Goal: Transaction & Acquisition: Purchase product/service

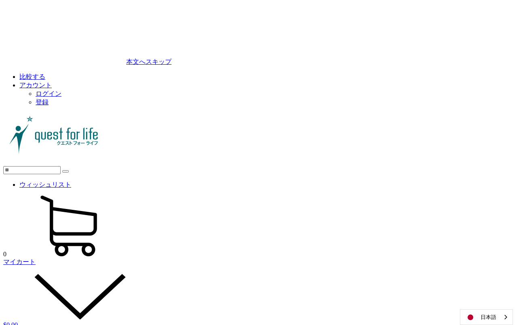
click at [61, 90] on link "ログイン" at bounding box center [49, 93] width 26 height 7
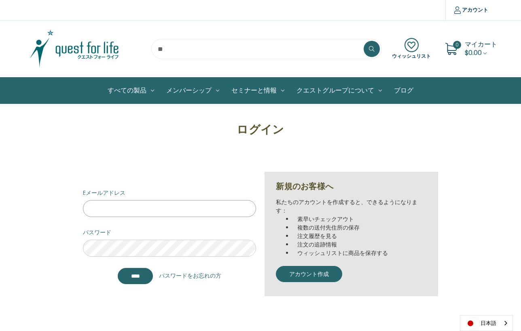
click at [172, 203] on input "Eメールアドレス" at bounding box center [170, 208] width 174 height 17
paste input "**********"
type input "**********"
click at [139, 279] on input "*******" at bounding box center [136, 276] width 36 height 16
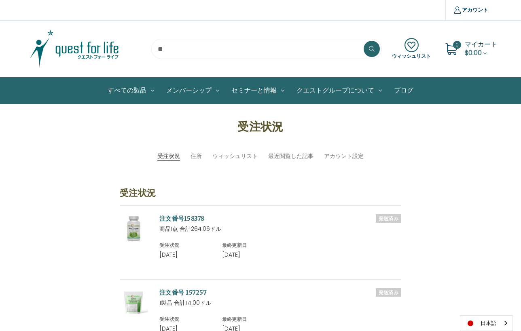
click at [67, 152] on ul "受注状況 住所 ウィッシュリスト 最近閲覧した記事 アカウント設定" at bounding box center [260, 156] width 422 height 9
click at [221, 46] on input "search" at bounding box center [266, 49] width 231 height 20
paste input "*****"
type input "*****"
click at [374, 49] on icon at bounding box center [372, 49] width 6 height 6
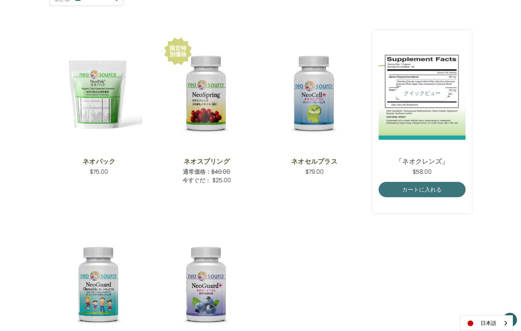
scroll to position [202, 0]
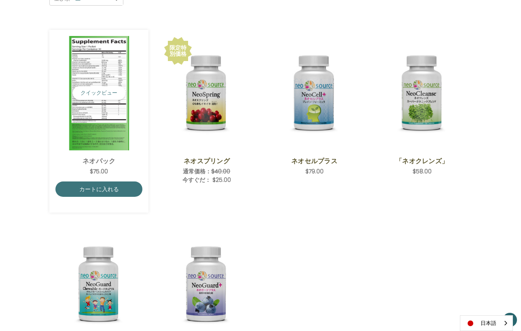
click at [108, 152] on div "ネオパック 希望小売価格 通常価格： 特別価格： $75.00 ネオパック NeoPakは、健康な体作りのための製品セットの基礎となるもので、成人向けに設計さ…" at bounding box center [98, 165] width 87 height 31
click at [105, 161] on link "ネオパック" at bounding box center [99, 161] width 78 height 10
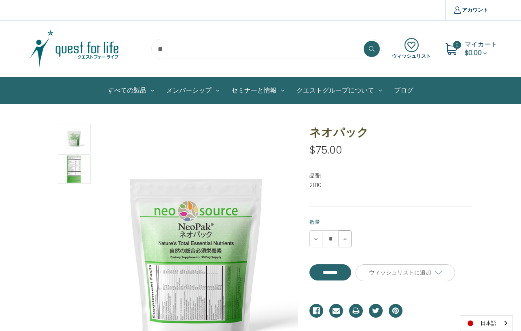
click at [346, 240] on icon at bounding box center [345, 239] width 6 height 6
type input "*"
click at [351, 275] on input "**********" at bounding box center [330, 273] width 42 height 16
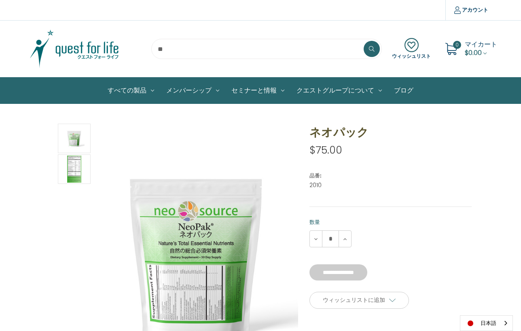
type input "*******"
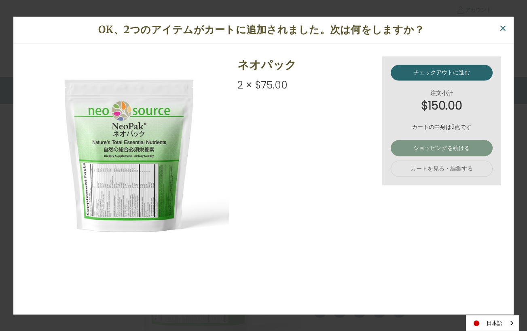
click at [461, 143] on link "ショッピングを続ける" at bounding box center [442, 148] width 102 height 16
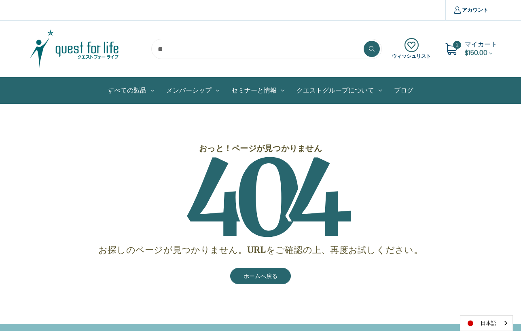
click at [453, 49] on icon at bounding box center [451, 49] width 12 height 12
click at [491, 53] on use "Cart with 2 items" at bounding box center [490, 54] width 3 height 2
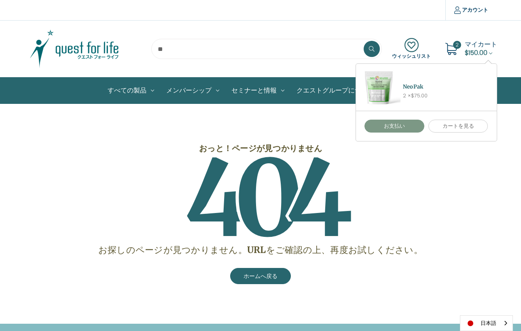
click at [404, 124] on link "お支払い" at bounding box center [394, 126] width 60 height 13
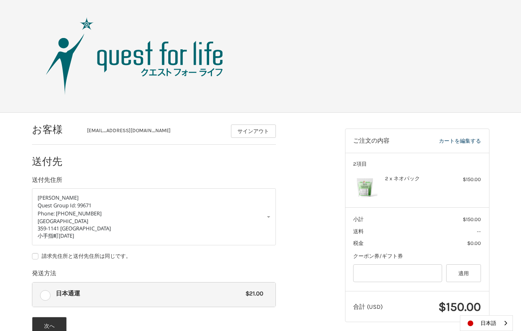
click at [133, 58] on img at bounding box center [135, 56] width 202 height 81
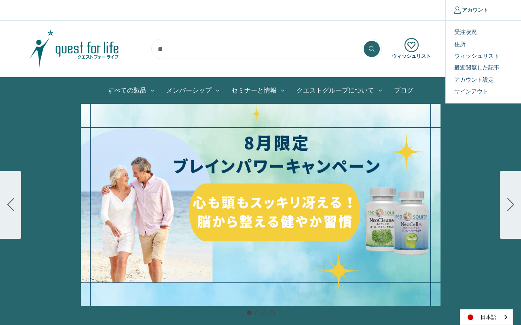
click at [456, 12] on icon at bounding box center [457, 9] width 6 height 7
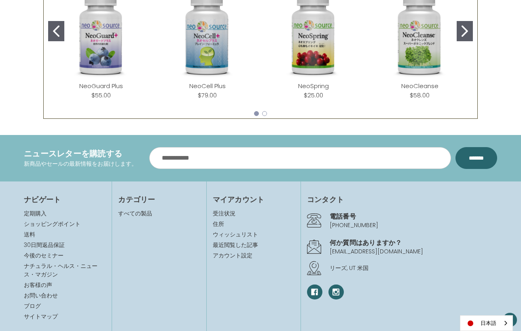
scroll to position [456, 0]
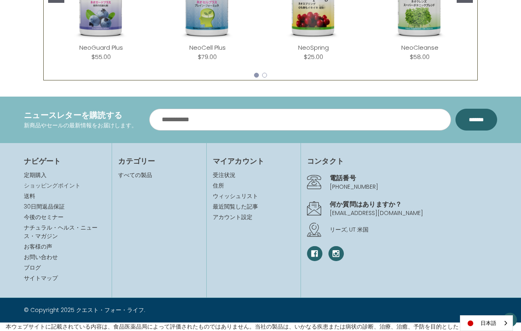
click at [57, 188] on link "ショッピングポイント" at bounding box center [52, 186] width 57 height 8
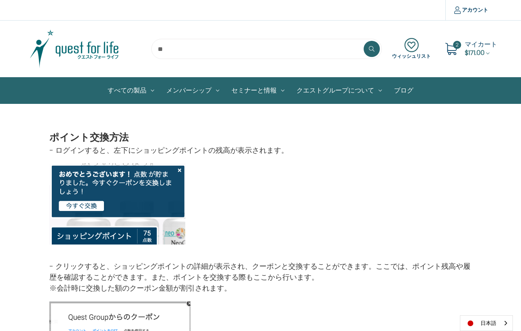
click at [92, 205] on img at bounding box center [100, 214] width 102 height 61
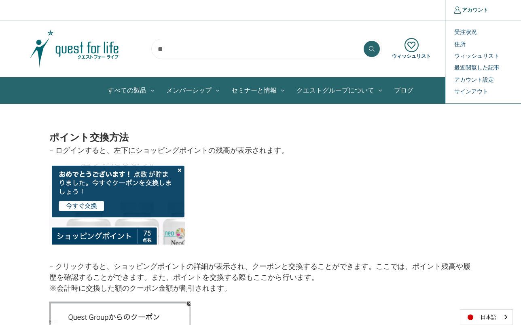
click at [472, 15] on link "アカウント" at bounding box center [470, 10] width 51 height 20
click at [464, 35] on link "受注状況" at bounding box center [486, 32] width 80 height 12
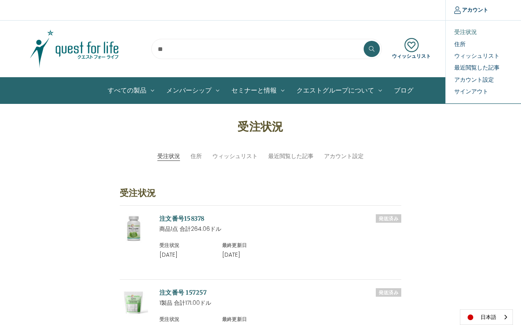
click at [466, 32] on link "受注状況" at bounding box center [486, 32] width 80 height 12
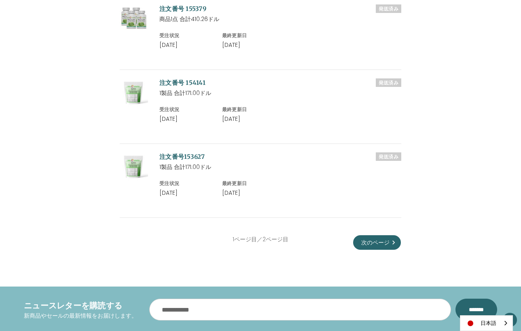
scroll to position [890, 0]
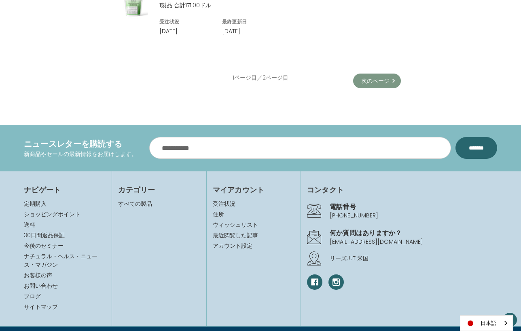
click at [378, 86] on link "次のページ" at bounding box center [377, 81] width 48 height 15
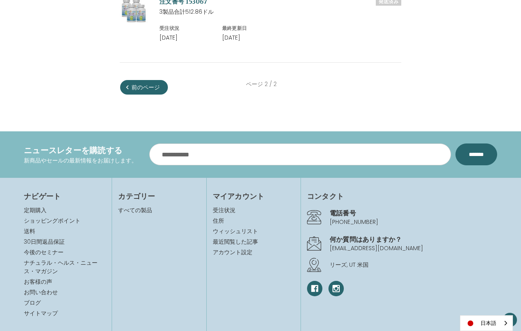
scroll to position [326, 0]
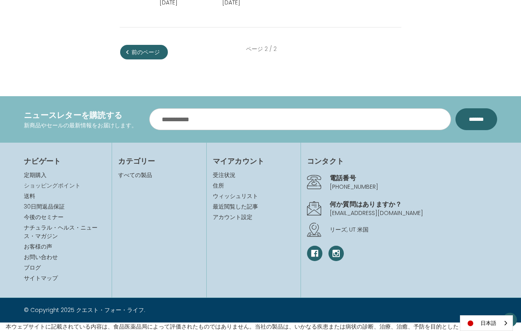
click at [61, 186] on link "ショッピングポイント" at bounding box center [52, 186] width 57 height 8
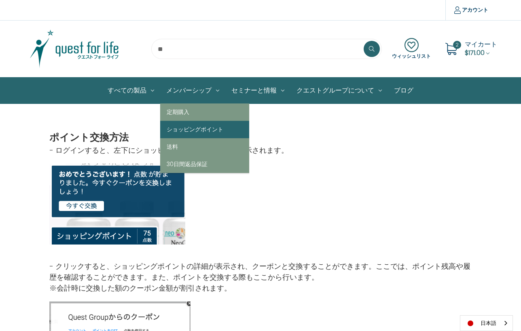
click at [187, 128] on link "ショッピングポイント" at bounding box center [204, 129] width 89 height 17
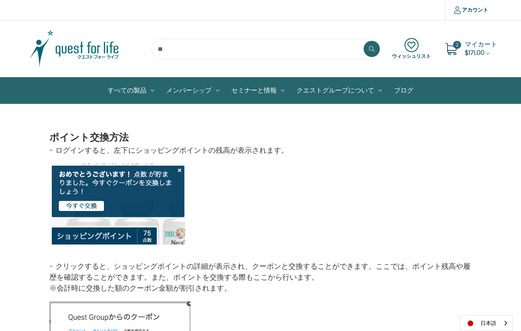
click at [473, 46] on span "マイカート" at bounding box center [481, 44] width 32 height 9
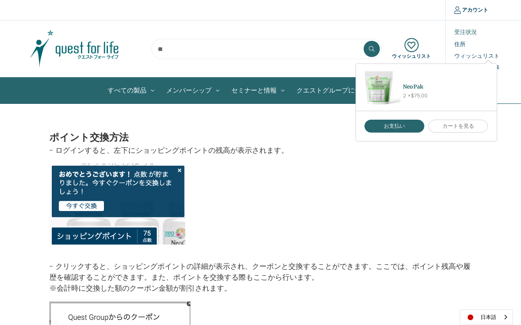
click at [467, 31] on link "受注状況" at bounding box center [486, 32] width 80 height 12
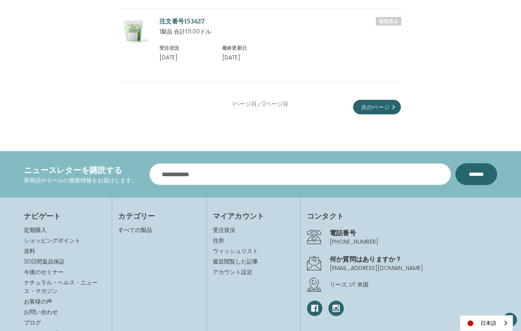
scroll to position [849, 0]
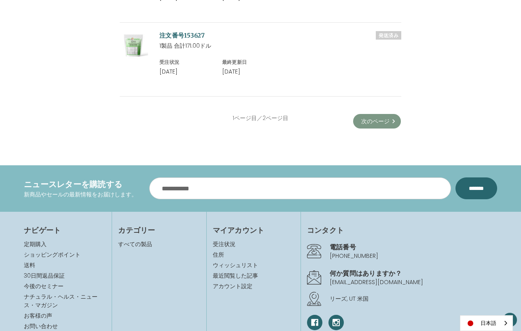
click at [371, 125] on link "次のページ" at bounding box center [377, 121] width 48 height 15
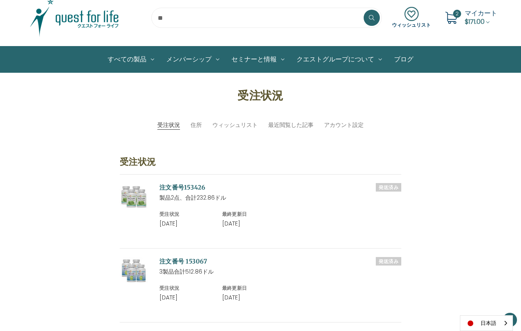
scroll to position [162, 0]
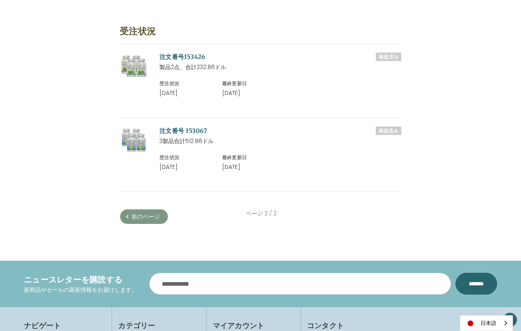
click at [166, 218] on link "前のページ" at bounding box center [144, 217] width 48 height 15
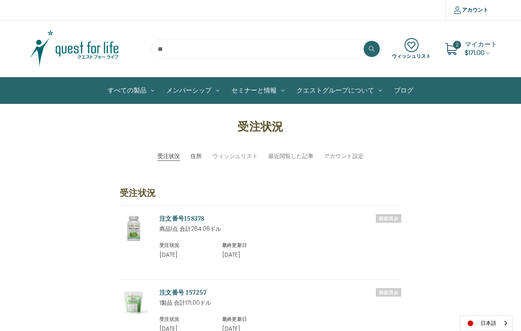
click at [194, 157] on link "住所" at bounding box center [195, 156] width 11 height 8
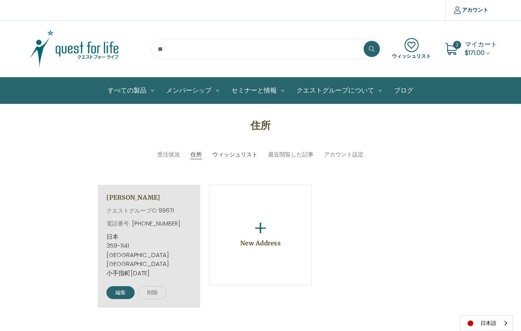
click at [230, 154] on link "ウィッシュリスト" at bounding box center [234, 154] width 45 height 8
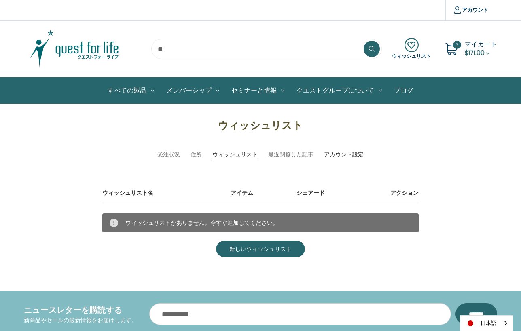
click at [332, 155] on link "アカウント設定" at bounding box center [344, 154] width 40 height 8
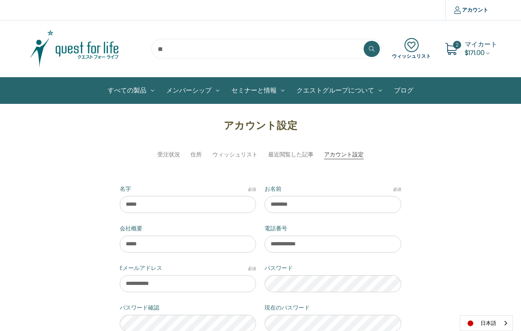
click at [465, 44] on span "マイカート" at bounding box center [481, 44] width 32 height 9
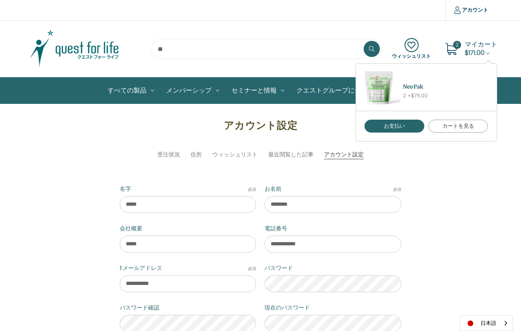
click at [449, 121] on link "カートを見る" at bounding box center [458, 126] width 60 height 13
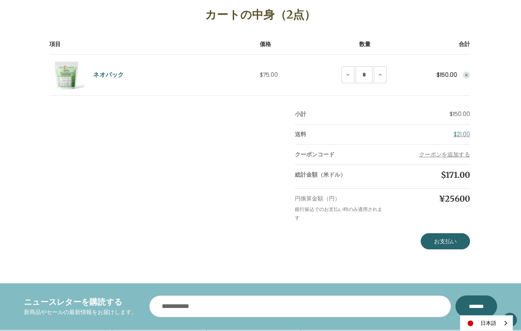
scroll to position [121, 0]
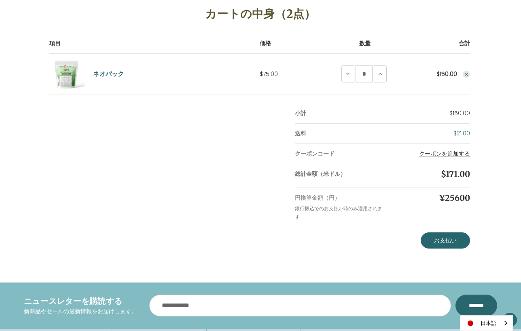
click at [449, 155] on button "クーポンを追加する" at bounding box center [444, 154] width 51 height 8
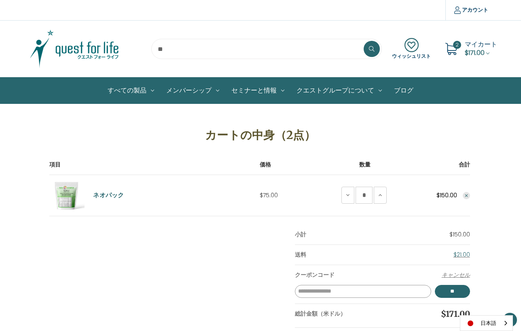
scroll to position [162, 0]
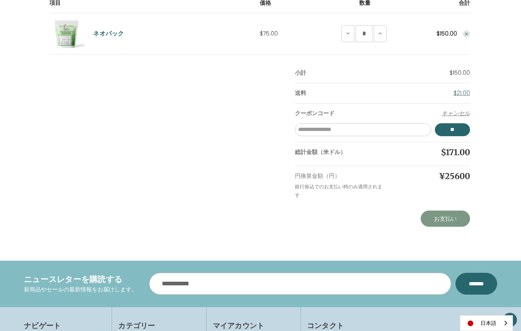
click at [444, 221] on link "お支払い" at bounding box center [445, 219] width 49 height 16
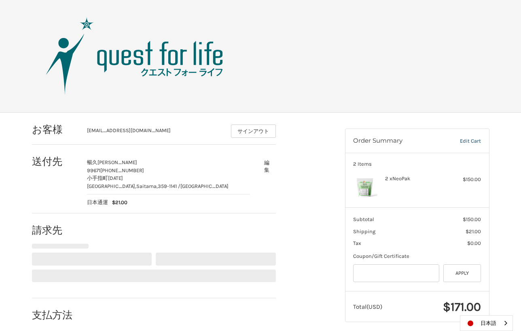
select select "**"
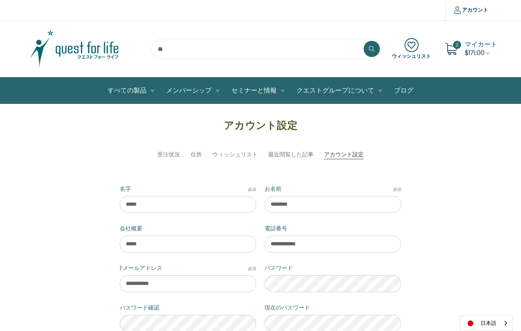
click at [478, 49] on span "$171.00" at bounding box center [475, 52] width 20 height 9
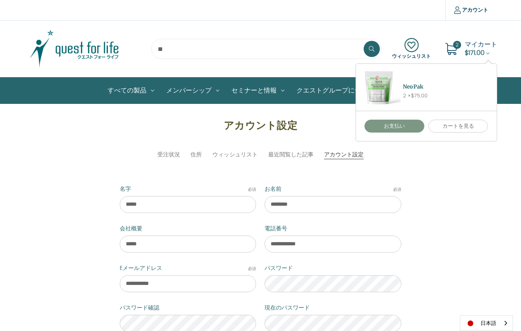
click at [397, 120] on link "お支払い" at bounding box center [394, 126] width 60 height 13
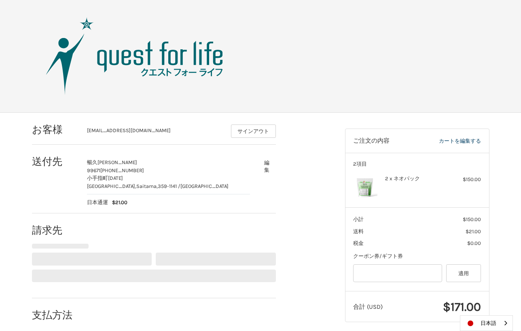
select select "**"
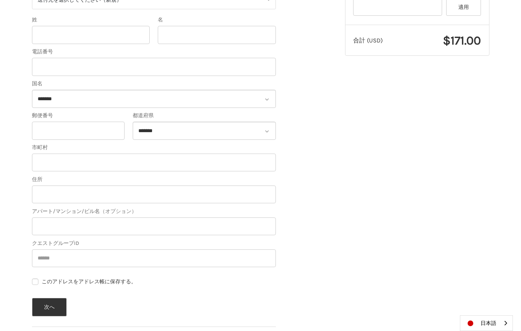
scroll to position [302, 0]
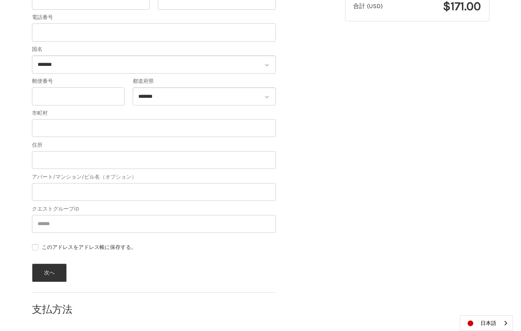
click at [78, 251] on div "このアドレスをアドレス帳に保存する。" at bounding box center [154, 248] width 244 height 11
click at [80, 248] on label "このアドレスをアドレス帳に保存する。" at bounding box center [154, 247] width 244 height 6
click at [61, 270] on button "次へ" at bounding box center [49, 273] width 35 height 19
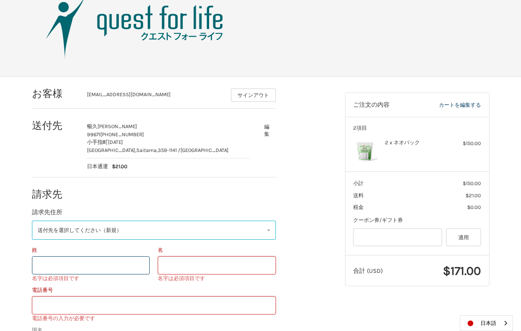
scroll to position [81, 0]
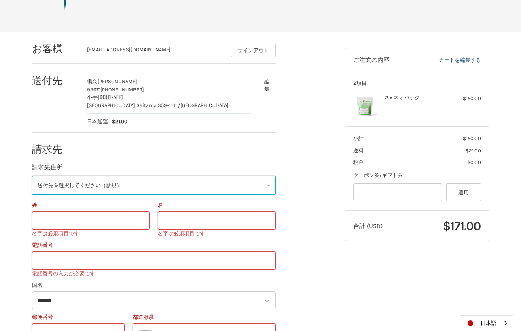
click at [162, 190] on link "送付先を選択してください（新規）" at bounding box center [154, 185] width 244 height 19
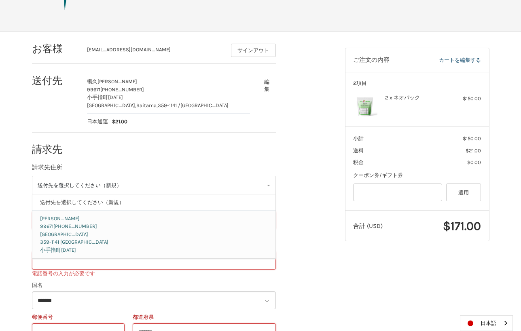
click at [141, 230] on p "99671 04-2923-6809" at bounding box center [153, 226] width 227 height 8
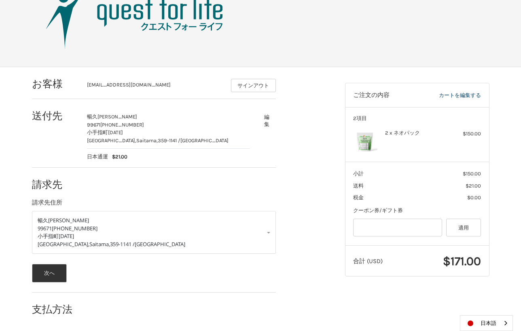
scroll to position [47, 0]
click at [44, 275] on button "次へ" at bounding box center [49, 273] width 35 height 19
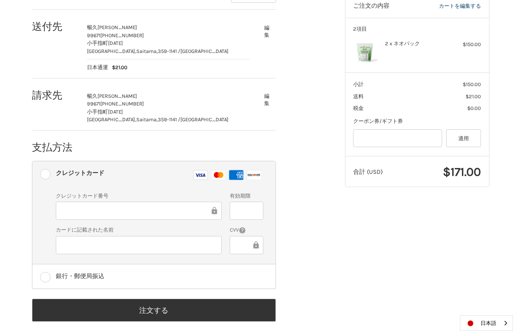
scroll to position [145, 0]
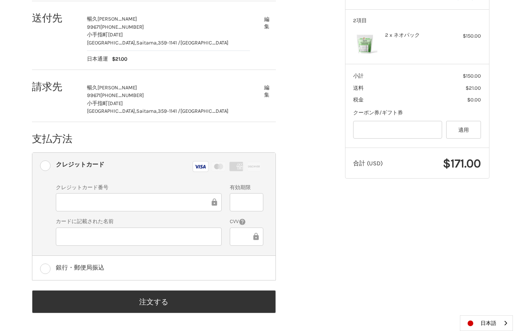
click at [237, 194] on div at bounding box center [247, 202] width 34 height 18
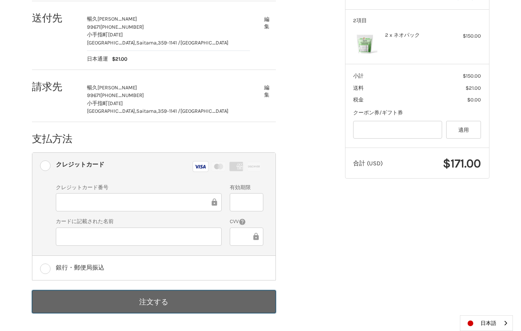
click at [194, 295] on button "注文する" at bounding box center [154, 301] width 244 height 23
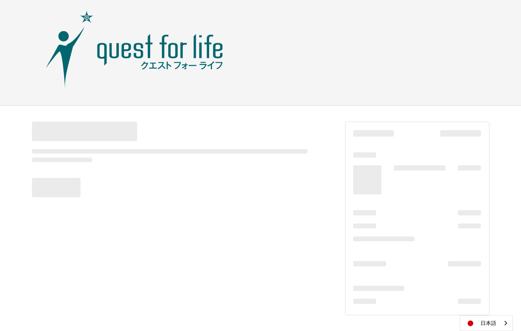
scroll to position [7, 0]
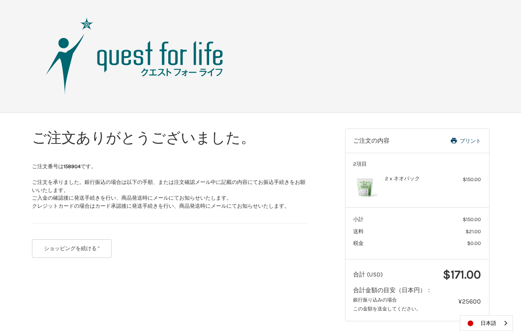
click at [2, 85] on header "お支払い" at bounding box center [260, 56] width 521 height 113
